Goal: Task Accomplishment & Management: Manage account settings

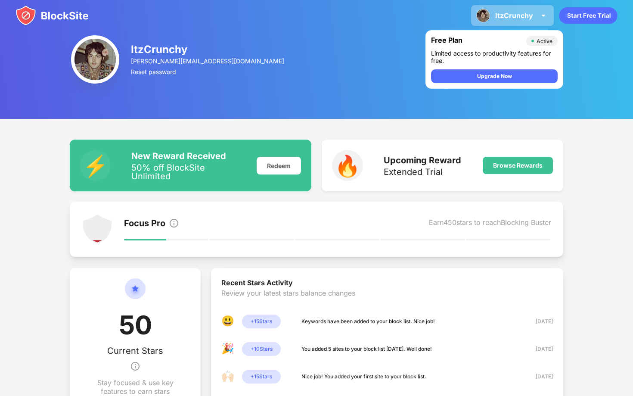
click at [526, 22] on div "ItzCrunchy ItzCrunchy View Account Insights Premium Rewards Settings Support Lo…" at bounding box center [512, 15] width 83 height 21
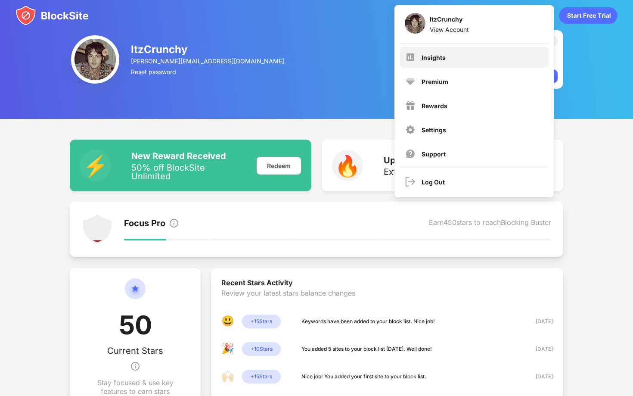
click at [494, 49] on div "Insights" at bounding box center [474, 57] width 149 height 21
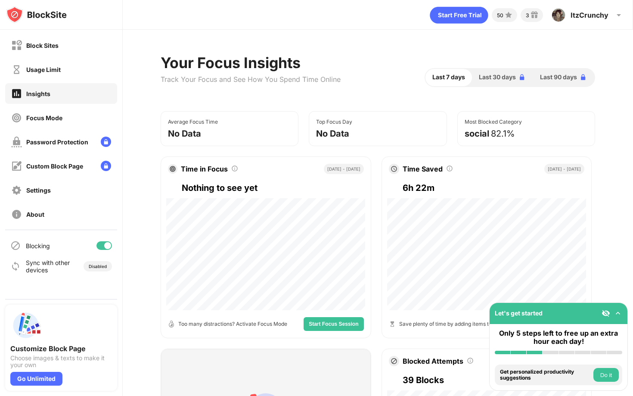
click at [82, 71] on div "Usage Limit" at bounding box center [61, 69] width 112 height 21
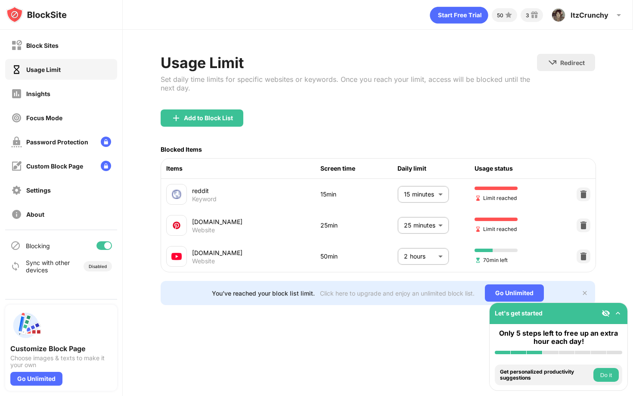
click at [430, 226] on body "Block Sites Usage Limit Insights Focus Mode Password Protection Custom Block Pa…" at bounding box center [316, 198] width 633 height 396
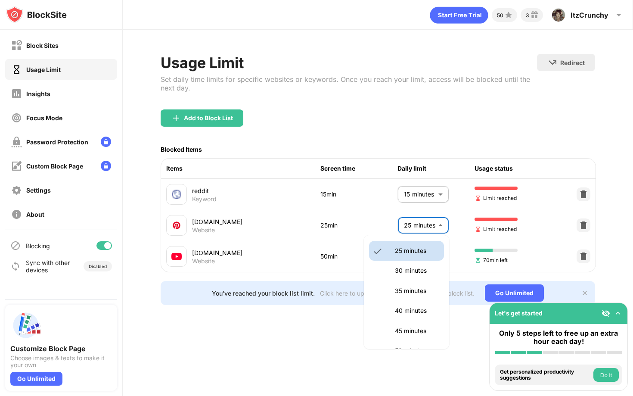
scroll to position [104, 0]
click at [427, 306] on p "40 minutes" at bounding box center [417, 309] width 44 height 9
type input "**"
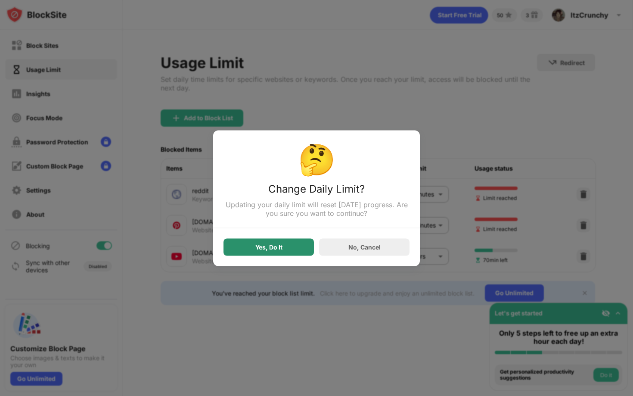
click at [273, 249] on div "Yes, Do It" at bounding box center [268, 246] width 27 height 7
